Goal: Task Accomplishment & Management: Manage account settings

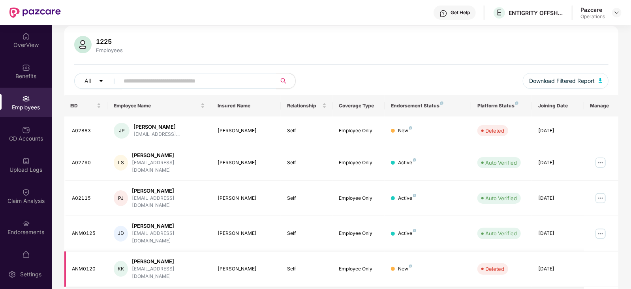
scroll to position [148, 0]
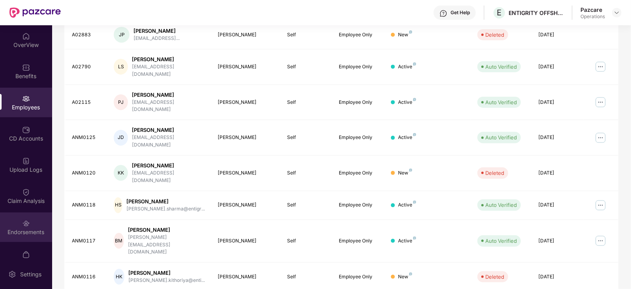
click at [20, 231] on div "Endorsements" at bounding box center [26, 232] width 52 height 8
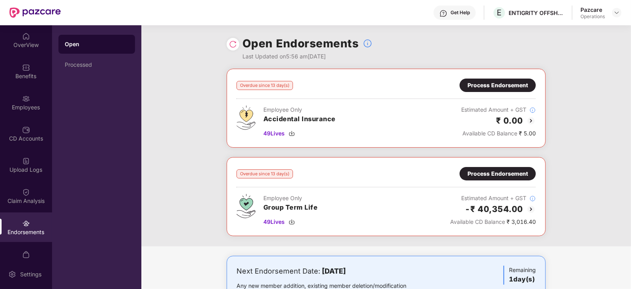
click at [498, 83] on div "Process Endorsement" at bounding box center [498, 85] width 60 height 9
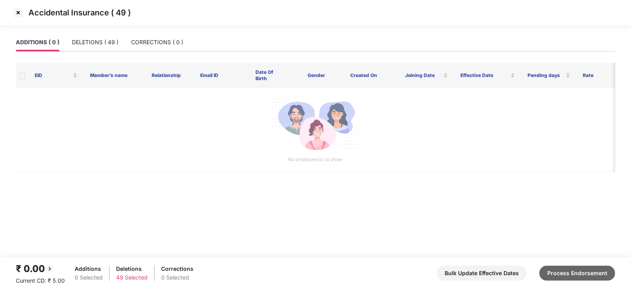
click at [585, 279] on button "Process Endorsement" at bounding box center [578, 273] width 76 height 15
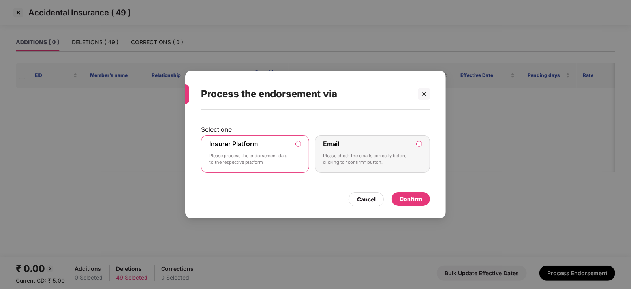
click at [409, 203] on div "Confirm" at bounding box center [411, 199] width 23 height 9
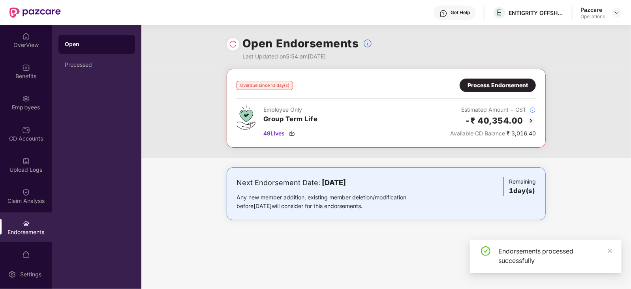
click at [486, 89] on div "Process Endorsement" at bounding box center [498, 85] width 60 height 9
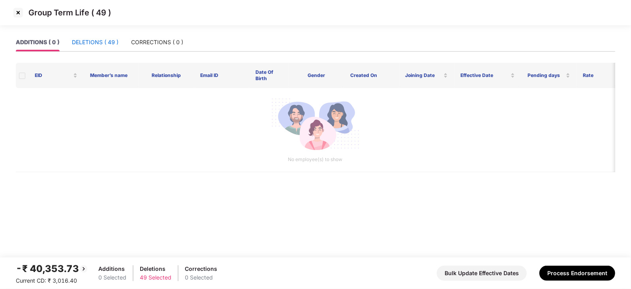
click at [87, 42] on div "DELETIONS ( 49 )" at bounding box center [95, 42] width 47 height 9
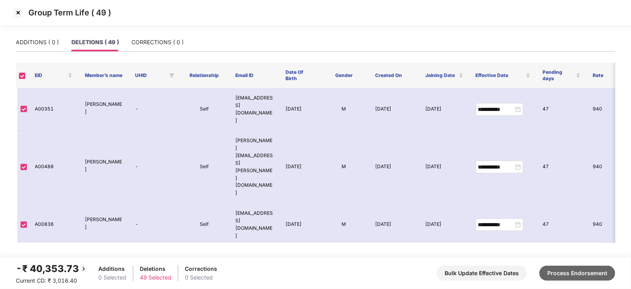
click at [572, 268] on button "Process Endorsement" at bounding box center [578, 273] width 76 height 15
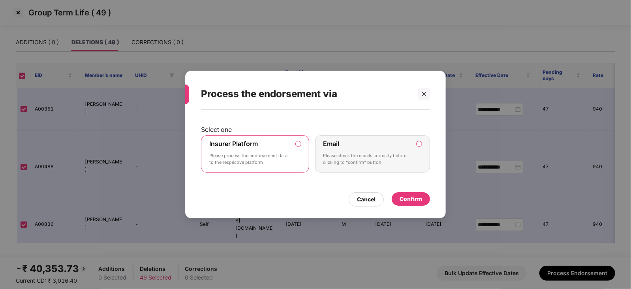
click at [404, 196] on div "Confirm" at bounding box center [411, 199] width 23 height 9
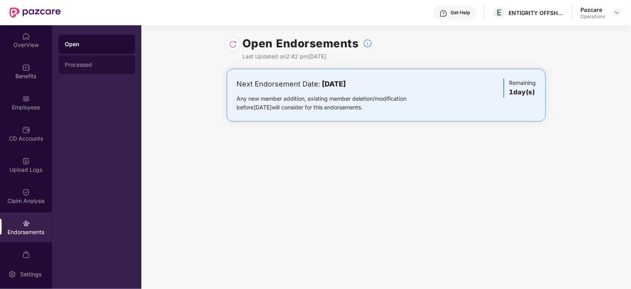
click at [67, 63] on div "Processed" at bounding box center [97, 65] width 64 height 6
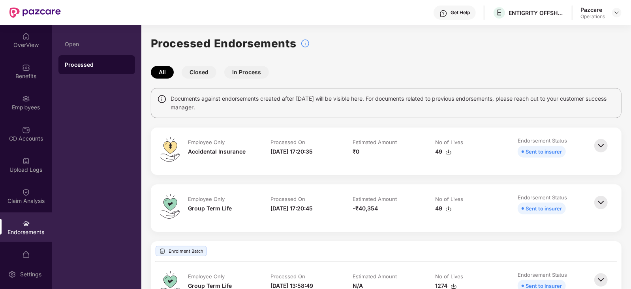
click at [448, 207] on img at bounding box center [449, 209] width 6 height 6
click at [622, 10] on header "Get Help E ENTIGRITY OFFSHORE SERVICES LLP Pazcare Operations" at bounding box center [315, 12] width 631 height 25
click at [617, 13] on img at bounding box center [617, 12] width 6 height 6
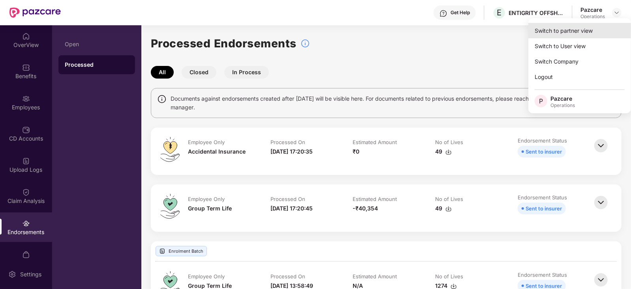
click at [592, 28] on div "Switch to partner view" at bounding box center [580, 30] width 103 height 15
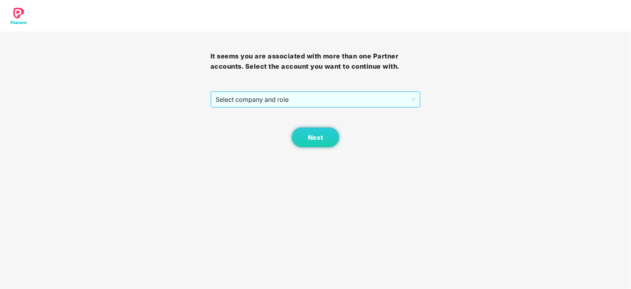
click at [246, 102] on span "Select company and role" at bounding box center [316, 99] width 200 height 15
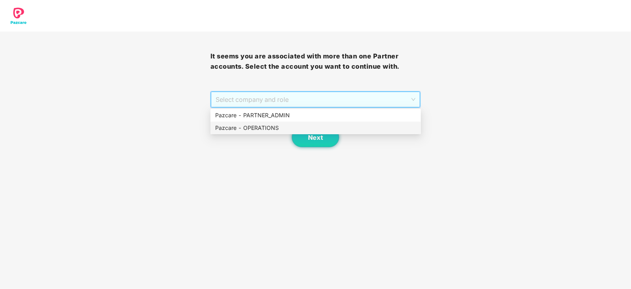
click at [245, 124] on div "Pazcare - OPERATIONS" at bounding box center [315, 128] width 201 height 9
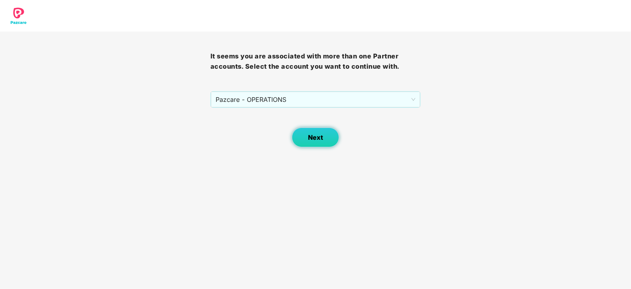
click at [300, 138] on button "Next" at bounding box center [315, 138] width 47 height 20
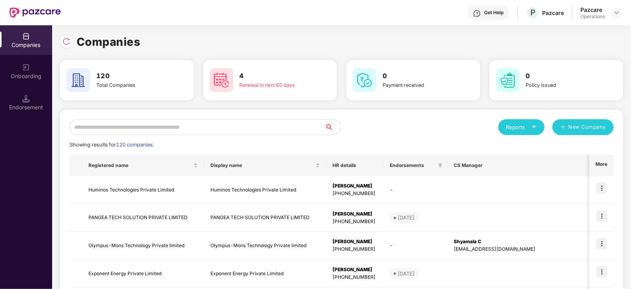
click at [210, 128] on input "text" at bounding box center [198, 127] width 256 height 16
click at [149, 129] on input "text" at bounding box center [198, 127] width 256 height 16
paste input "**********"
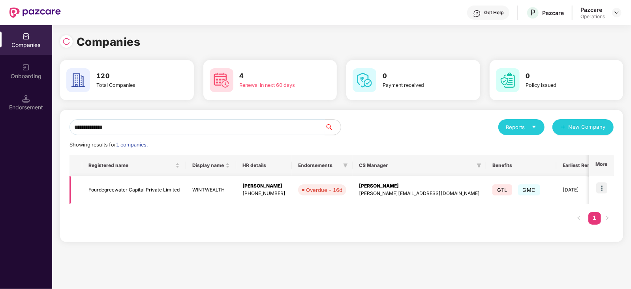
type input "**********"
click at [138, 196] on td "Fourdegreewater Capital Private Limited" at bounding box center [134, 190] width 104 height 28
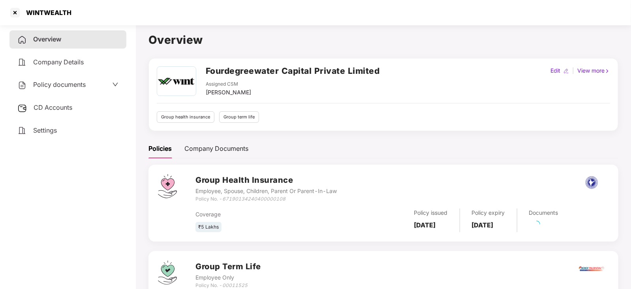
click at [76, 109] on div "CD Accounts" at bounding box center [67, 108] width 117 height 18
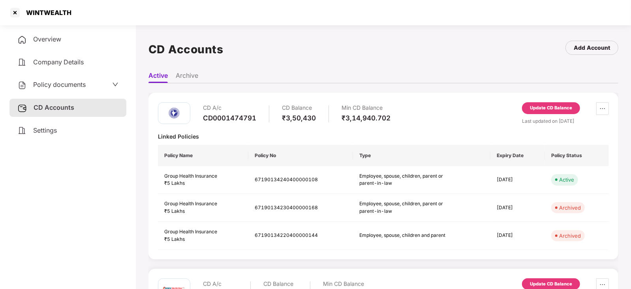
click at [547, 105] on div "Update CD Balance" at bounding box center [551, 108] width 42 height 7
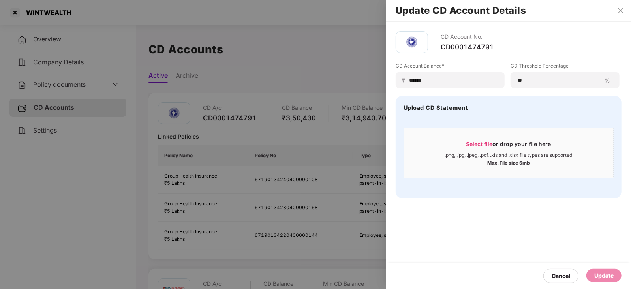
click at [620, 15] on h2 "Update CD Account Details" at bounding box center [509, 10] width 226 height 9
click at [620, 11] on icon "close" at bounding box center [621, 11] width 6 height 6
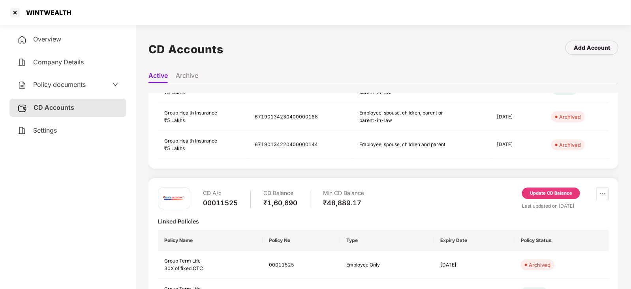
scroll to position [125, 0]
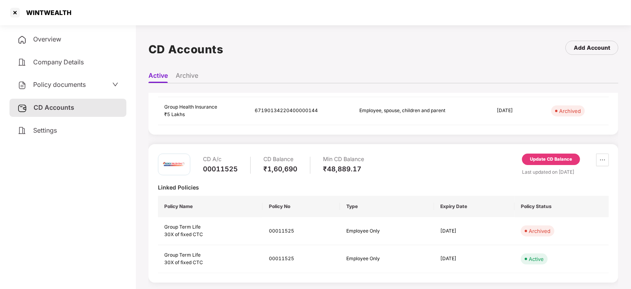
click at [548, 160] on div "Update CD Balance" at bounding box center [551, 159] width 42 height 7
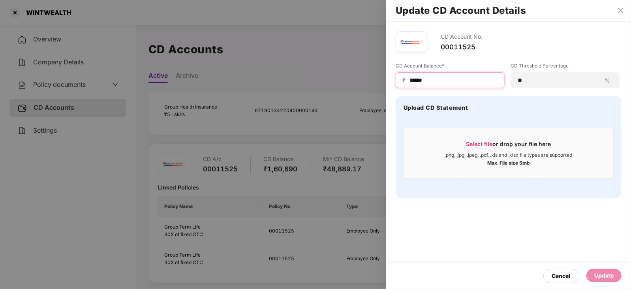
drag, startPoint x: 432, startPoint y: 78, endPoint x: 373, endPoint y: 77, distance: 58.9
click at [373, 77] on div "Update CD Account Details CD Account No. 00011525 CD Account Balance* ₹ ****** …" at bounding box center [315, 144] width 631 height 289
paste input
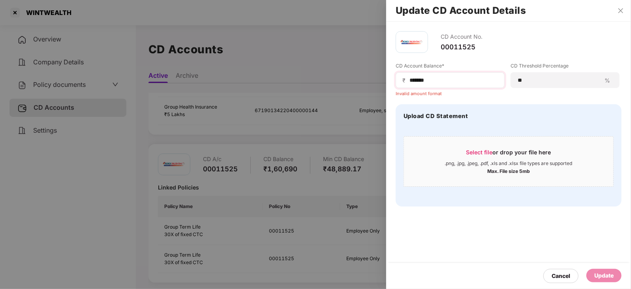
click at [408, 80] on span "₹" at bounding box center [406, 81] width 6 height 8
click at [410, 82] on input "******" at bounding box center [453, 80] width 89 height 8
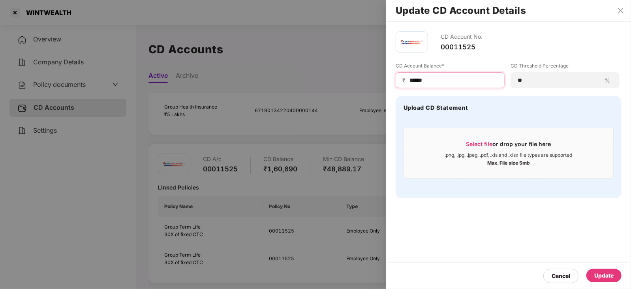
type input "******"
click at [608, 281] on div "Update" at bounding box center [604, 275] width 35 height 13
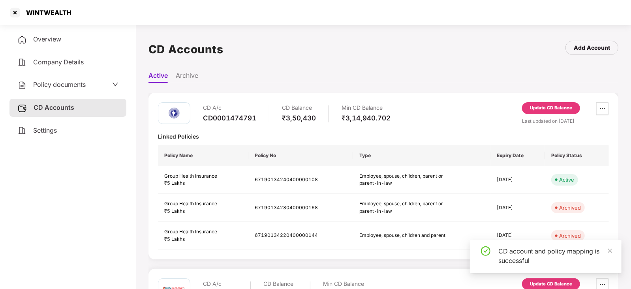
click at [62, 82] on span "Policy documents" at bounding box center [59, 85] width 53 height 8
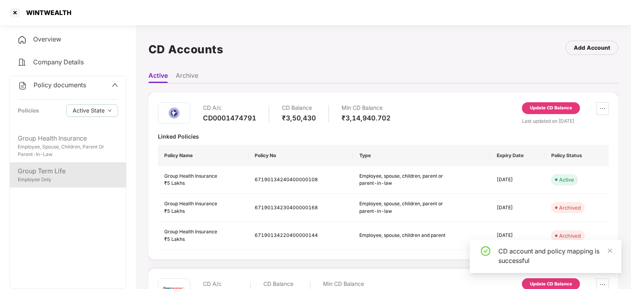
click at [70, 173] on div "Group Term Life" at bounding box center [68, 171] width 100 height 10
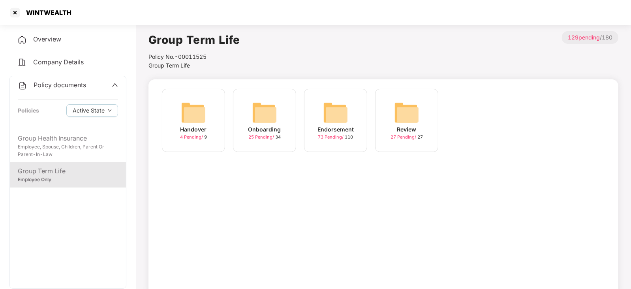
click at [350, 104] on div "Endorsement 73 Pending / 110" at bounding box center [335, 120] width 63 height 63
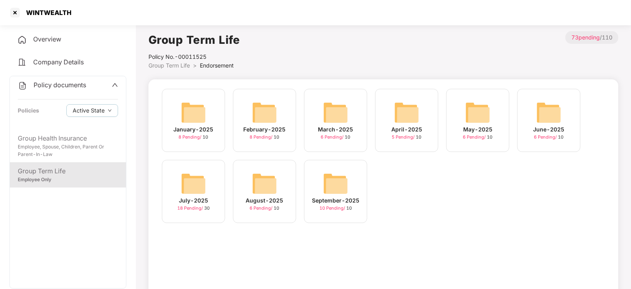
click at [326, 187] on img at bounding box center [335, 183] width 25 height 25
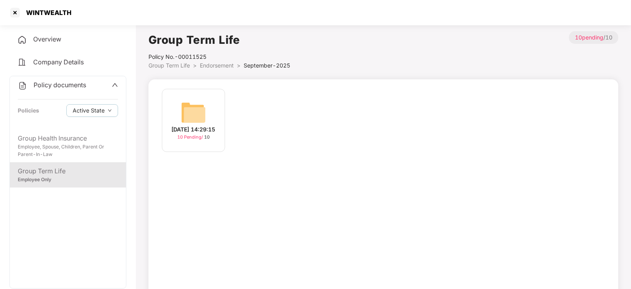
click at [191, 107] on img at bounding box center [193, 112] width 25 height 25
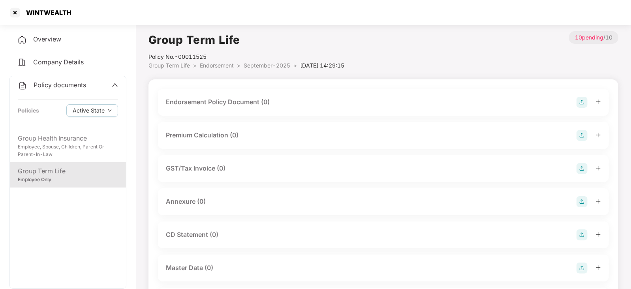
click at [584, 103] on img at bounding box center [582, 102] width 11 height 11
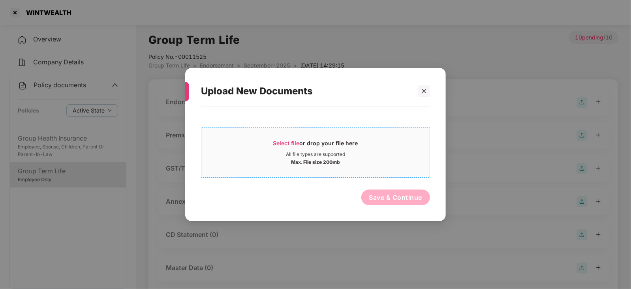
click at [287, 148] on div "Select file or drop your file here" at bounding box center [315, 145] width 85 height 12
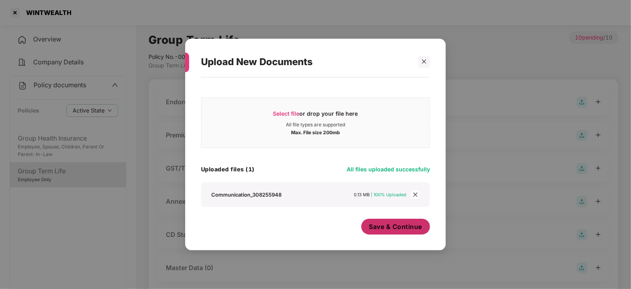
click at [387, 228] on span "Save & Continue" at bounding box center [395, 226] width 53 height 9
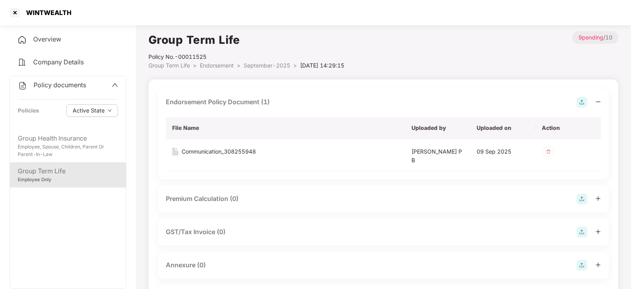
click at [580, 199] on img at bounding box center [582, 199] width 11 height 11
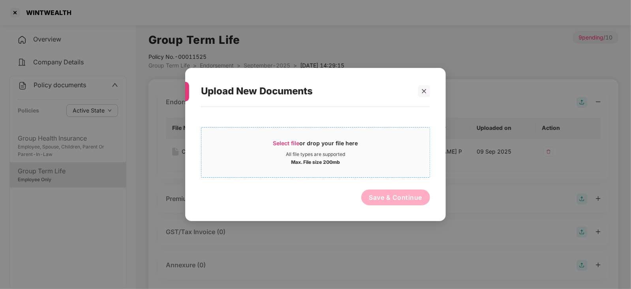
click at [292, 142] on span "Select file" at bounding box center [286, 143] width 26 height 7
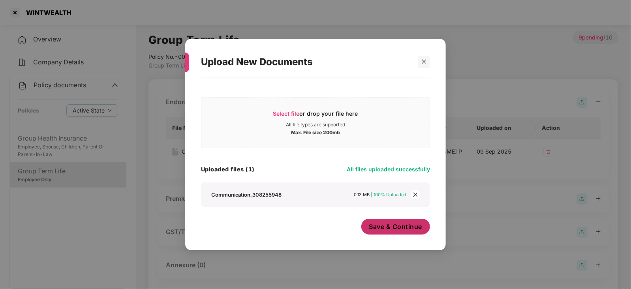
click at [384, 225] on span "Save & Continue" at bounding box center [395, 226] width 53 height 9
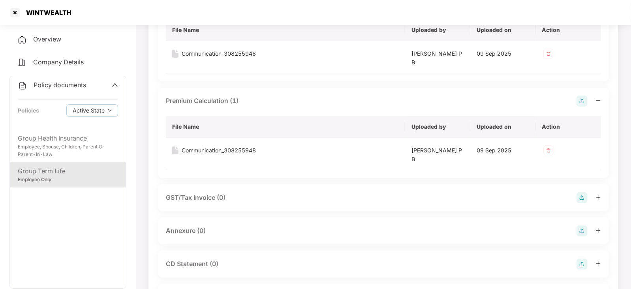
scroll to position [98, 0]
click at [587, 232] on img at bounding box center [582, 230] width 11 height 11
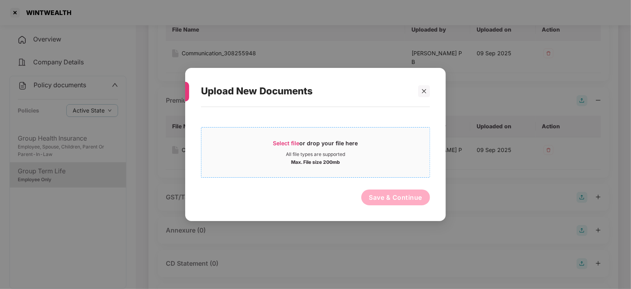
click at [286, 145] on span "Select file" at bounding box center [286, 143] width 26 height 7
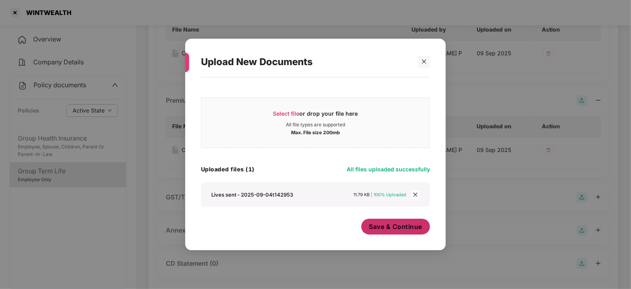
click at [382, 230] on span "Save & Continue" at bounding box center [395, 226] width 53 height 9
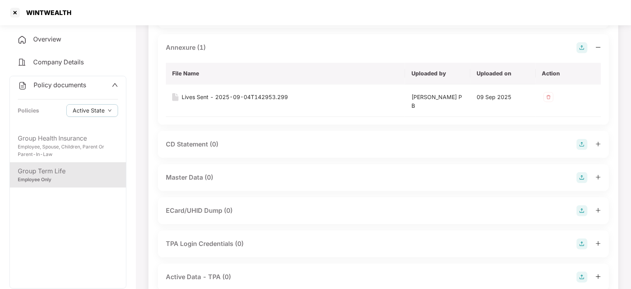
scroll to position [280, 0]
click at [582, 178] on img at bounding box center [582, 178] width 11 height 11
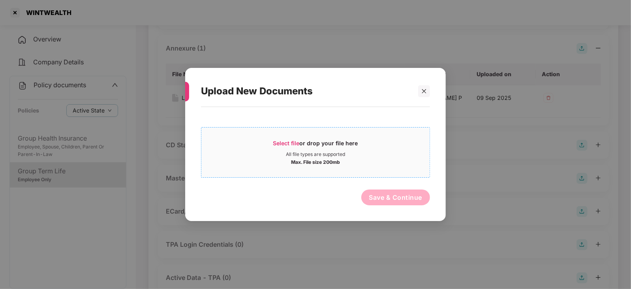
click at [277, 145] on span "Select file" at bounding box center [286, 143] width 26 height 7
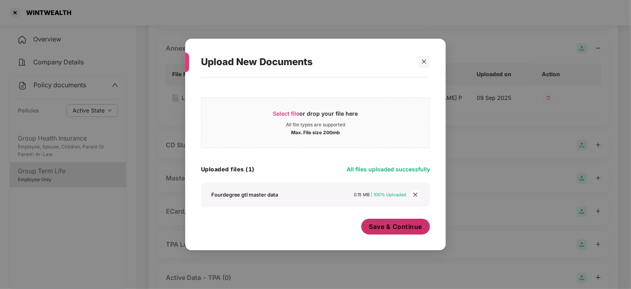
click at [387, 224] on span "Save & Continue" at bounding box center [395, 226] width 53 height 9
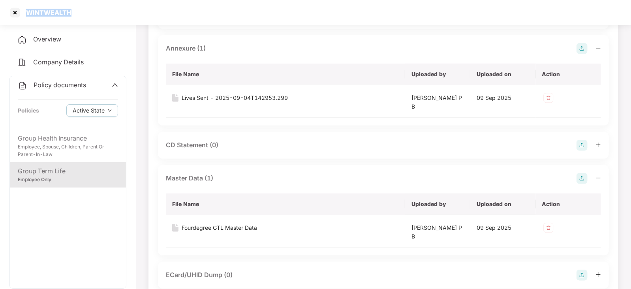
drag, startPoint x: 26, startPoint y: 13, endPoint x: 79, endPoint y: 15, distance: 53.0
click at [79, 15] on div "WINTWEALTH" at bounding box center [315, 12] width 631 height 25
copy div "WINTWEALTH"
click at [15, 15] on div at bounding box center [15, 12] width 13 height 13
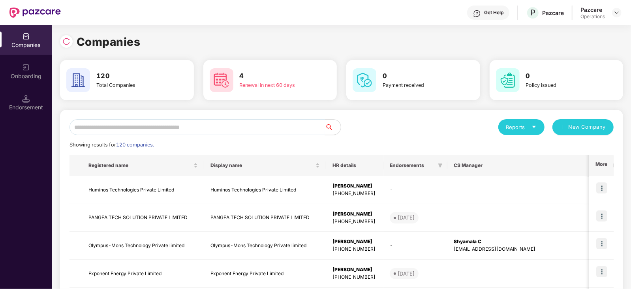
click at [174, 124] on input "text" at bounding box center [198, 127] width 256 height 16
paste input "**********"
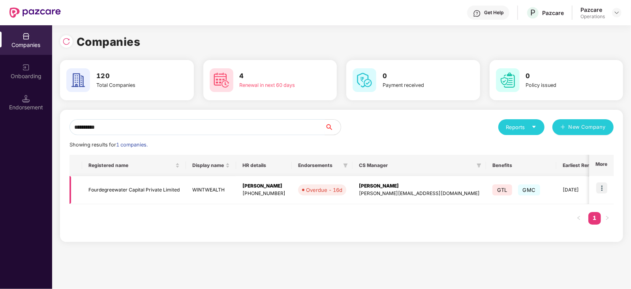
type input "**********"
click at [606, 188] on img at bounding box center [601, 188] width 11 height 11
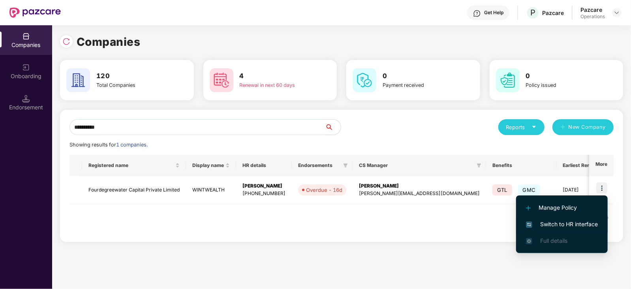
click at [588, 224] on span "Switch to HR interface" at bounding box center [562, 224] width 72 height 9
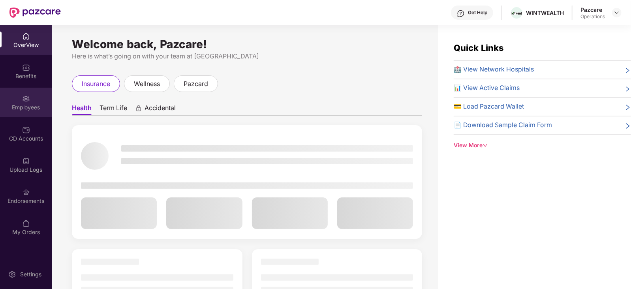
click at [40, 105] on div "Employees" at bounding box center [26, 107] width 52 height 8
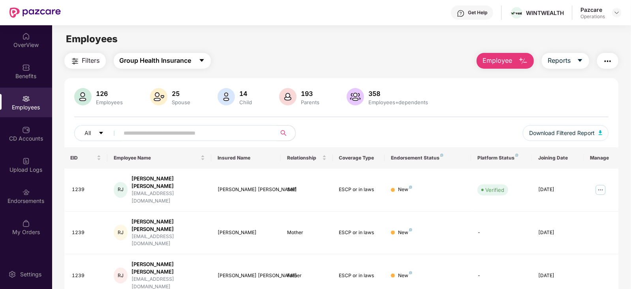
click at [186, 57] on span "Group Health Insurance" at bounding box center [156, 61] width 72 height 10
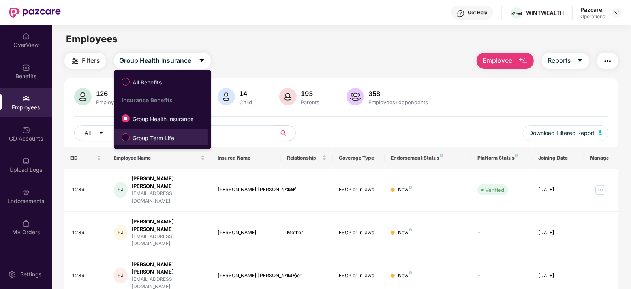
click at [133, 143] on label "Group Term Life" at bounding box center [150, 137] width 64 height 13
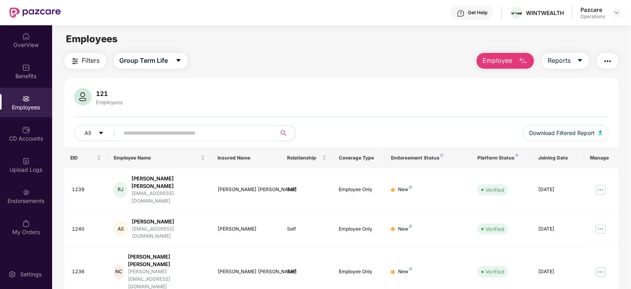
click at [75, 60] on img "button" at bounding box center [74, 60] width 9 height 9
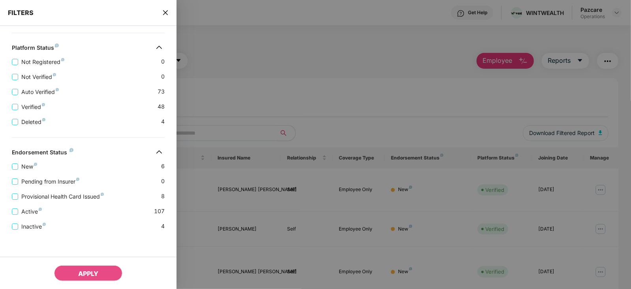
scroll to position [193, 0]
click at [53, 196] on span "Provisional Health Card Issued" at bounding box center [62, 195] width 89 height 9
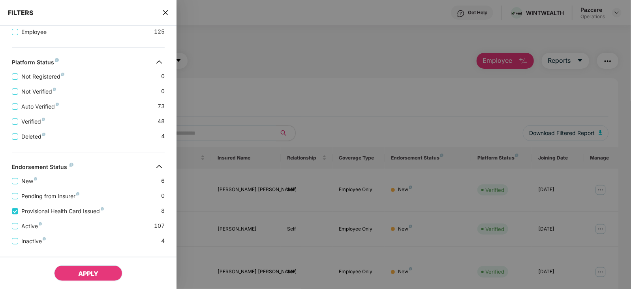
click at [98, 271] on span "APPLY" at bounding box center [88, 274] width 20 height 8
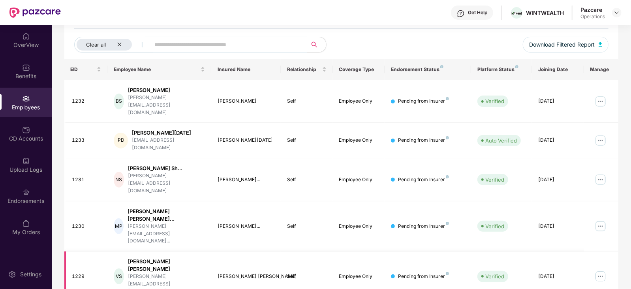
scroll to position [0, 0]
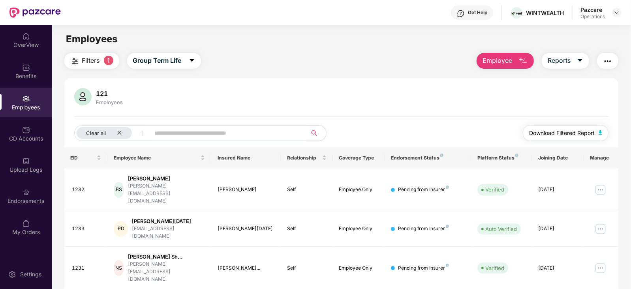
click at [601, 133] on img "button" at bounding box center [601, 132] width 4 height 5
click at [612, 59] on img "button" at bounding box center [607, 60] width 9 height 9
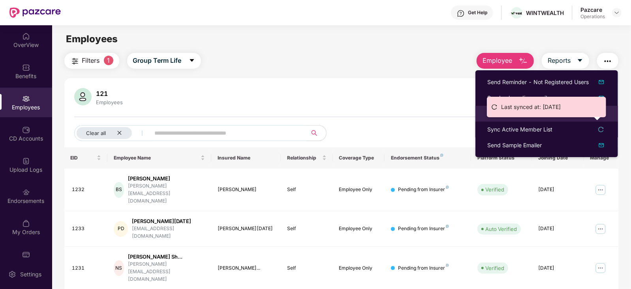
click at [508, 116] on ul "Last synced at: [DATE]" at bounding box center [546, 107] width 119 height 21
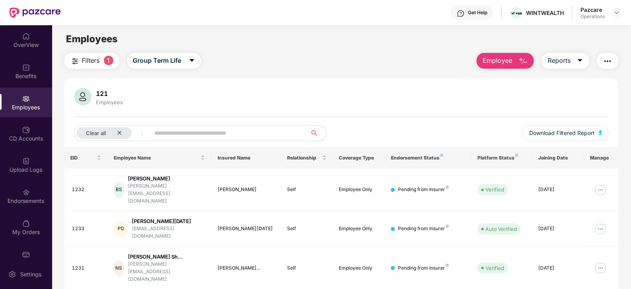
click at [612, 62] on img "button" at bounding box center [607, 60] width 9 height 9
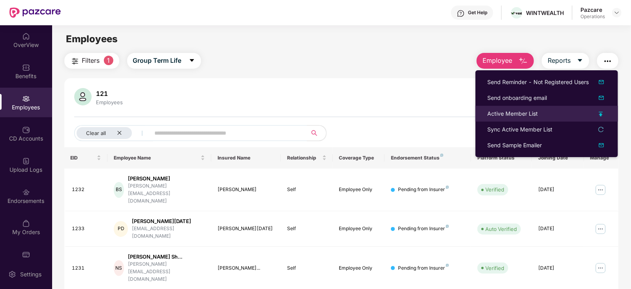
click at [516, 115] on div "Active Member List" at bounding box center [512, 113] width 51 height 9
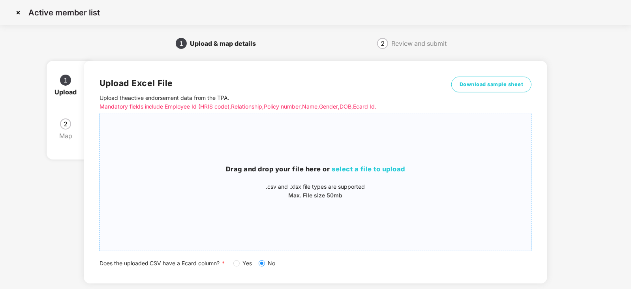
click at [345, 168] on span "select a file to upload" at bounding box center [368, 169] width 73 height 8
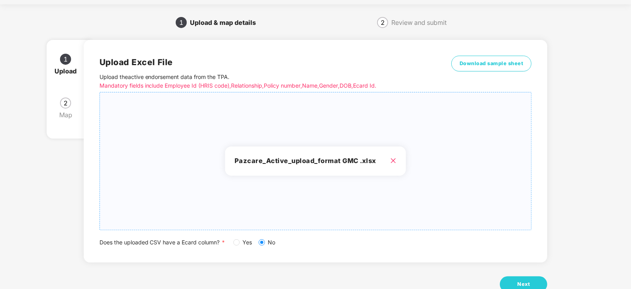
scroll to position [44, 0]
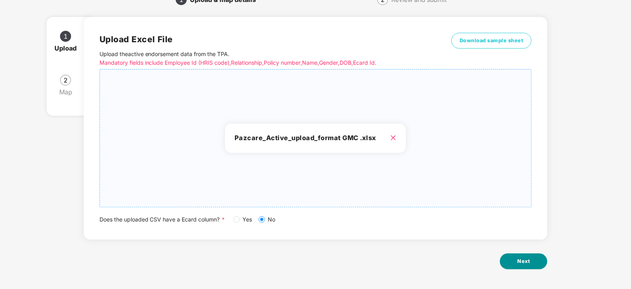
click at [514, 264] on button "Next" at bounding box center [523, 262] width 47 height 16
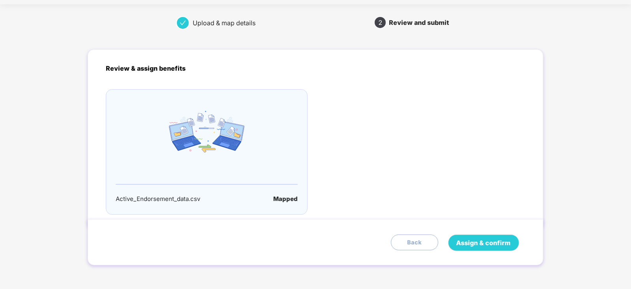
scroll to position [0, 0]
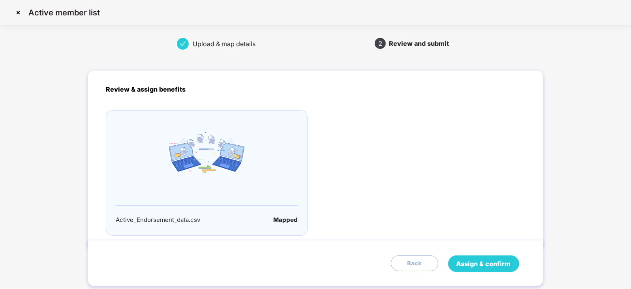
click at [517, 263] on button "Assign & confirm" at bounding box center [483, 264] width 71 height 17
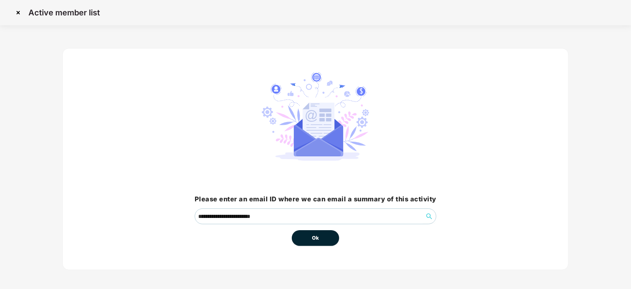
click at [314, 236] on span "Ok" at bounding box center [315, 238] width 7 height 8
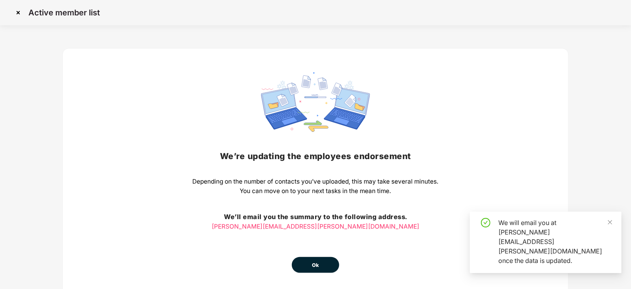
click at [318, 262] on span "Ok" at bounding box center [315, 266] width 7 height 8
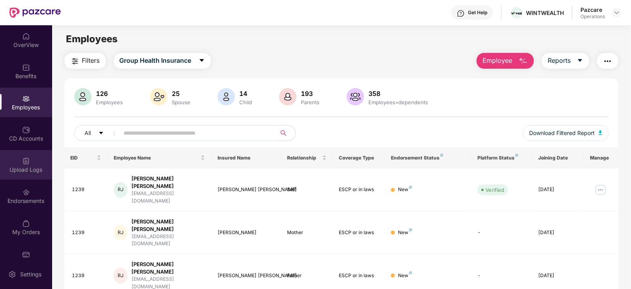
click at [22, 163] on img at bounding box center [26, 161] width 8 height 8
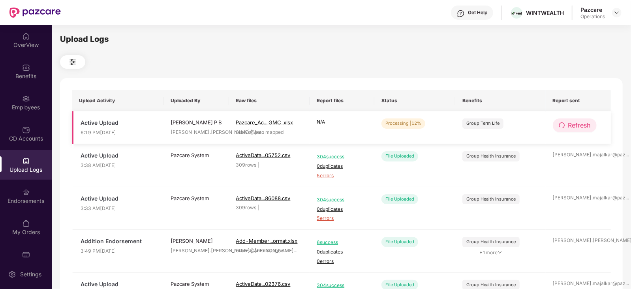
click at [570, 131] on button "Refresh" at bounding box center [575, 126] width 44 height 14
click at [570, 130] on span "Refresh" at bounding box center [580, 125] width 23 height 10
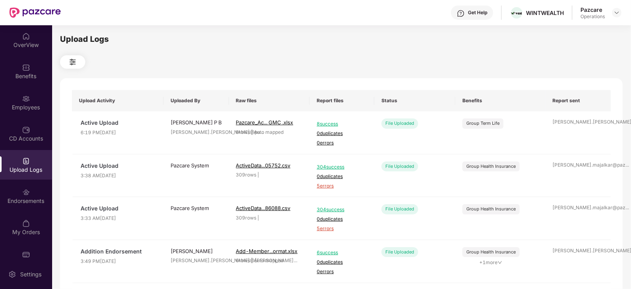
click at [570, 130] on td "[PERSON_NAME].[PERSON_NAME]@pa ..." at bounding box center [579, 132] width 66 height 43
click at [11, 117] on div "Employees" at bounding box center [26, 103] width 52 height 30
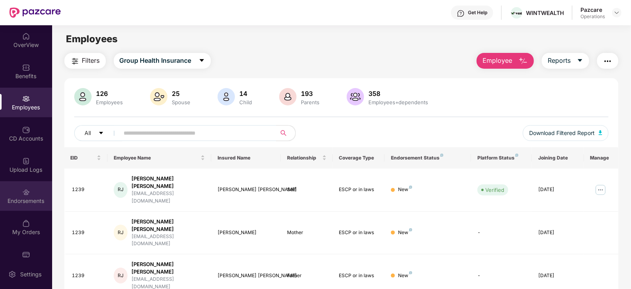
click at [34, 200] on div "Endorsements" at bounding box center [26, 201] width 52 height 8
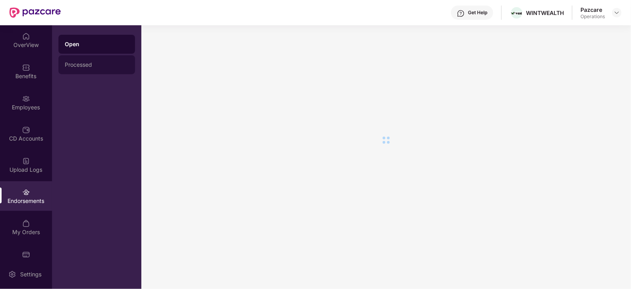
click at [86, 70] on div "Processed" at bounding box center [96, 64] width 77 height 19
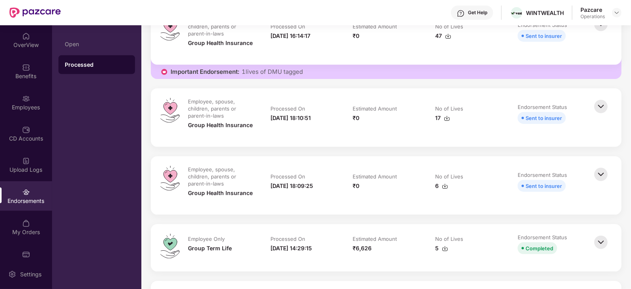
scroll to position [642, 0]
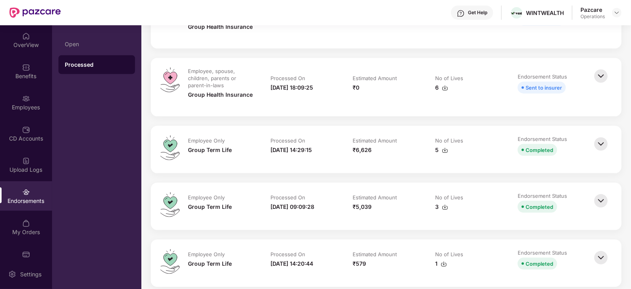
click at [594, 202] on img at bounding box center [601, 200] width 17 height 17
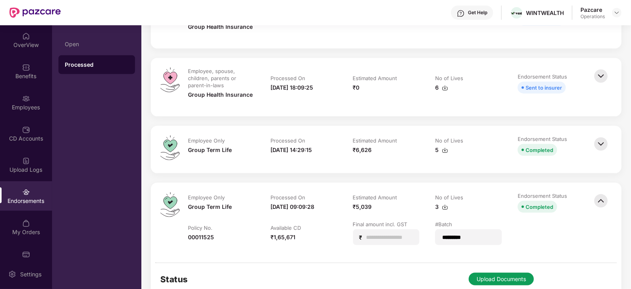
click at [604, 143] on img at bounding box center [601, 143] width 17 height 17
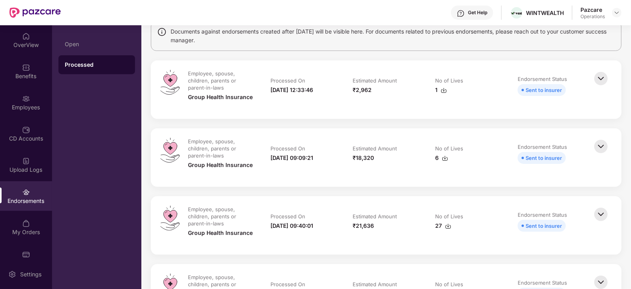
scroll to position [0, 0]
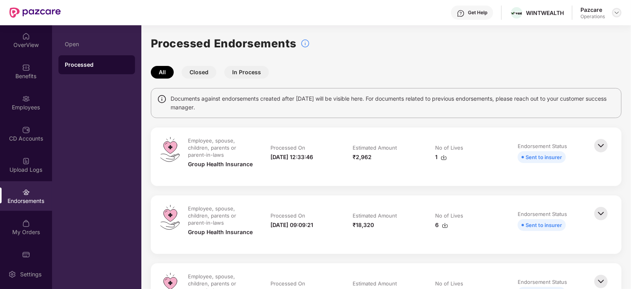
click at [620, 12] on div at bounding box center [616, 12] width 9 height 9
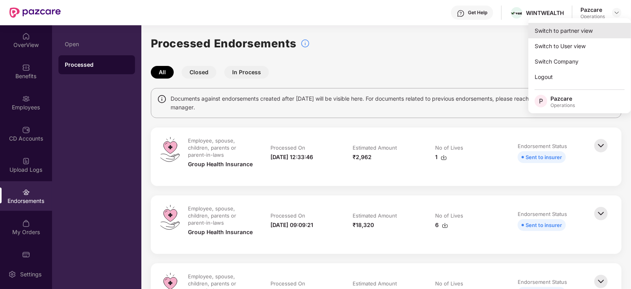
click at [565, 31] on div "Switch to partner view" at bounding box center [580, 30] width 103 height 15
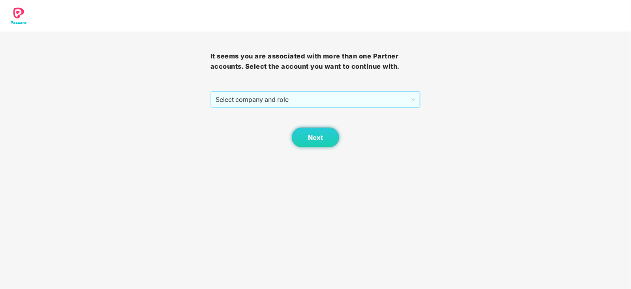
click at [297, 102] on span "Select company and role" at bounding box center [316, 99] width 200 height 15
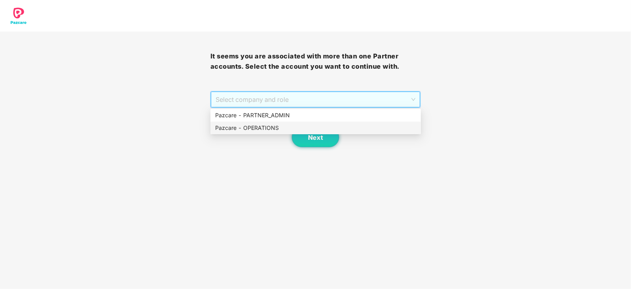
click at [270, 130] on div "Pazcare - OPERATIONS" at bounding box center [315, 128] width 201 height 9
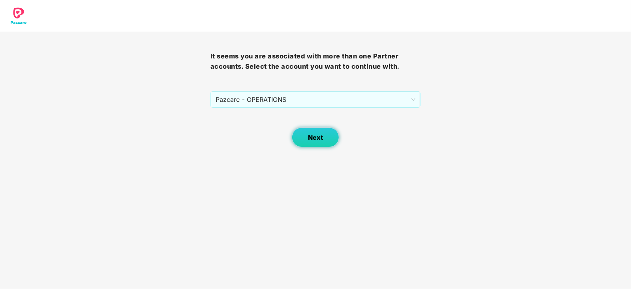
click at [293, 134] on button "Next" at bounding box center [315, 138] width 47 height 20
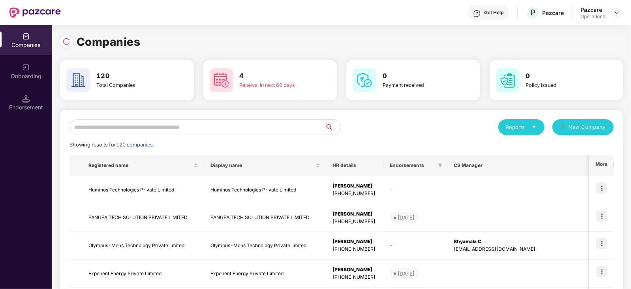
click at [252, 125] on input "text" at bounding box center [198, 127] width 256 height 16
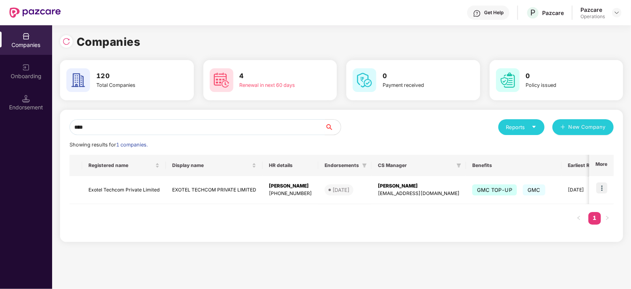
drag, startPoint x: 103, startPoint y: 127, endPoint x: 41, endPoint y: 124, distance: 62.1
click at [41, 124] on div "Companies Onboarding Endorsement Companies 120 Total Companies 4 Renewal in nex…" at bounding box center [315, 157] width 631 height 264
paste input "**********"
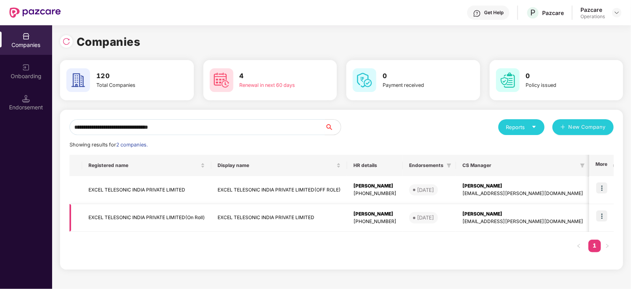
type input "**********"
click at [166, 219] on td "EXCEL TELESONIC INDIA PRIVATE LIMITED(On Roll)" at bounding box center [146, 218] width 129 height 28
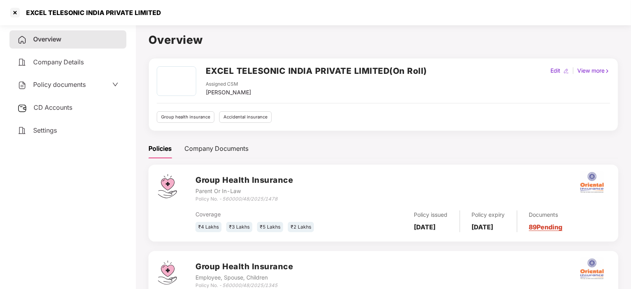
click at [63, 83] on span "Policy documents" at bounding box center [59, 85] width 53 height 8
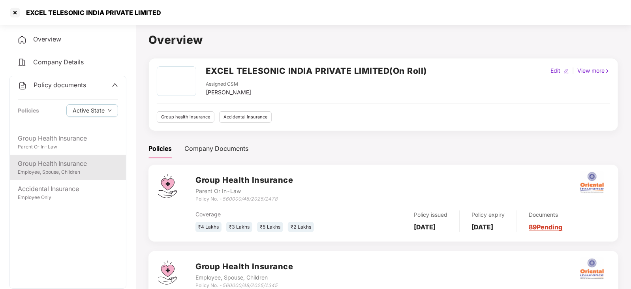
click at [72, 168] on div "Group Health Insurance" at bounding box center [68, 164] width 100 height 10
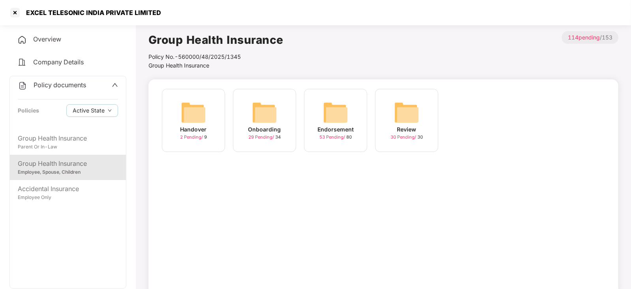
click at [344, 113] on img at bounding box center [335, 112] width 25 height 25
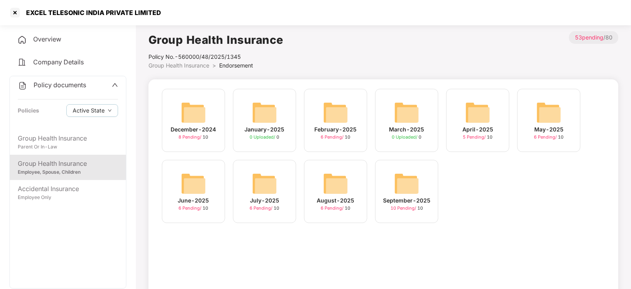
click at [346, 188] on img at bounding box center [335, 183] width 25 height 25
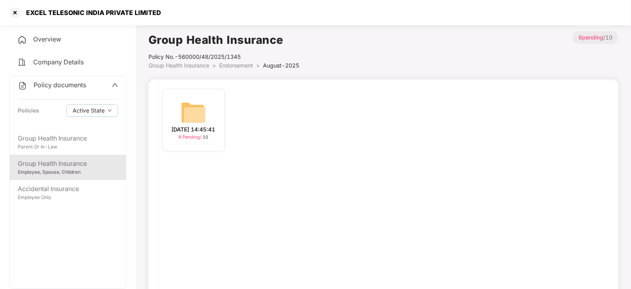
click at [194, 116] on img at bounding box center [193, 112] width 25 height 25
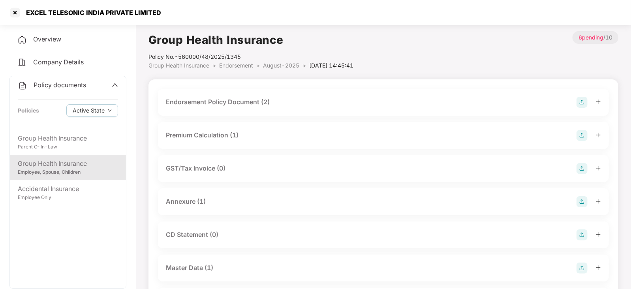
click at [188, 200] on div "Annexure (1)" at bounding box center [186, 202] width 40 height 10
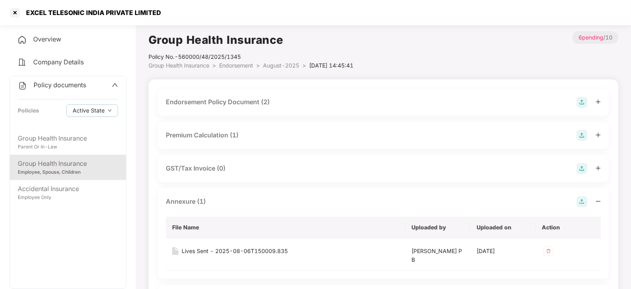
click at [229, 104] on div "Endorsement Policy Document (2)" at bounding box center [218, 102] width 104 height 10
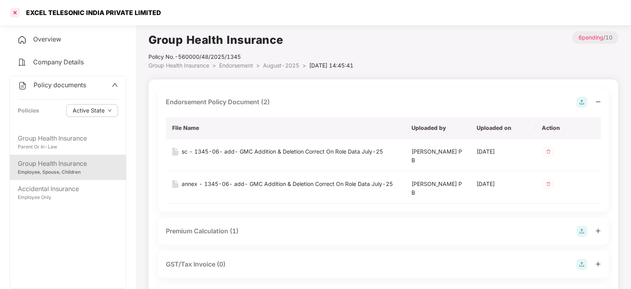
click at [17, 14] on div at bounding box center [15, 12] width 13 height 13
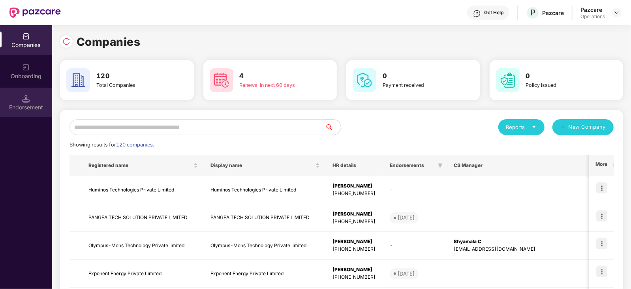
click at [38, 104] on div "Endorsement" at bounding box center [26, 107] width 52 height 8
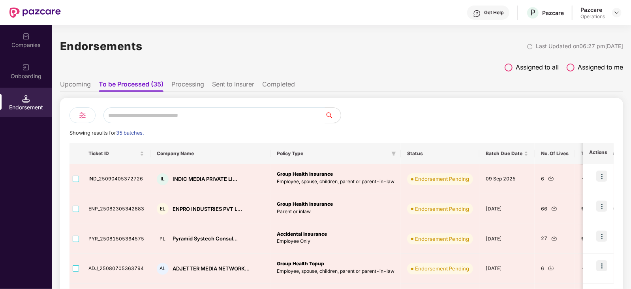
click at [87, 83] on li "Upcoming" at bounding box center [75, 85] width 31 height 11
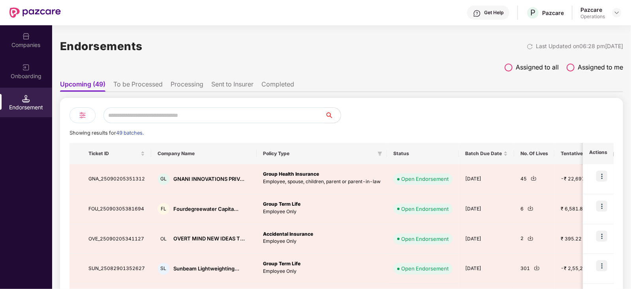
click at [537, 118] on div at bounding box center [478, 115] width 272 height 16
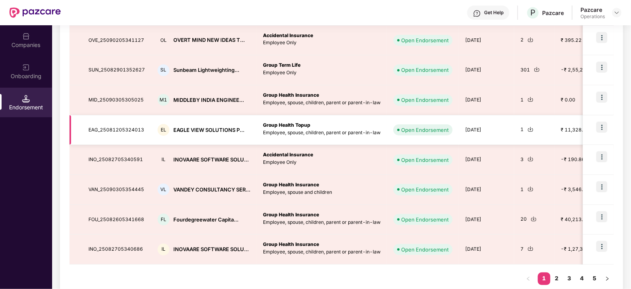
scroll to position [211, 0]
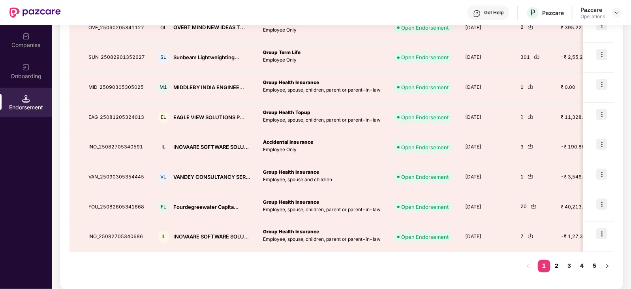
click at [561, 266] on link "2" at bounding box center [557, 266] width 13 height 12
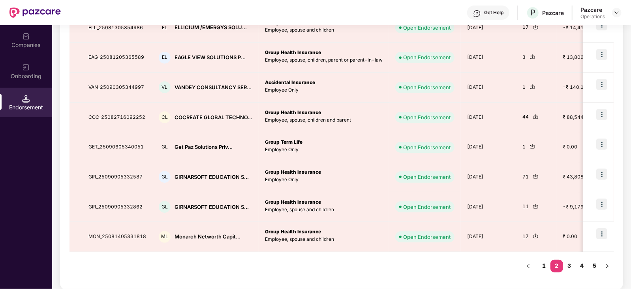
click at [545, 263] on link "1" at bounding box center [544, 266] width 13 height 12
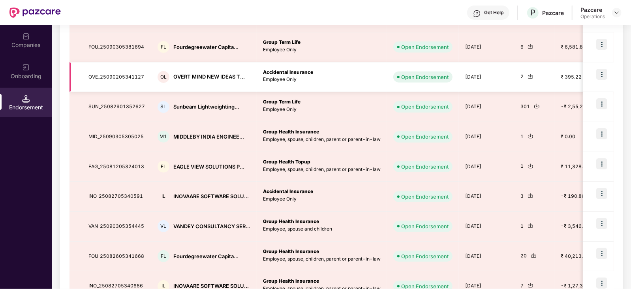
scroll to position [113, 0]
